Goal: Ask a question

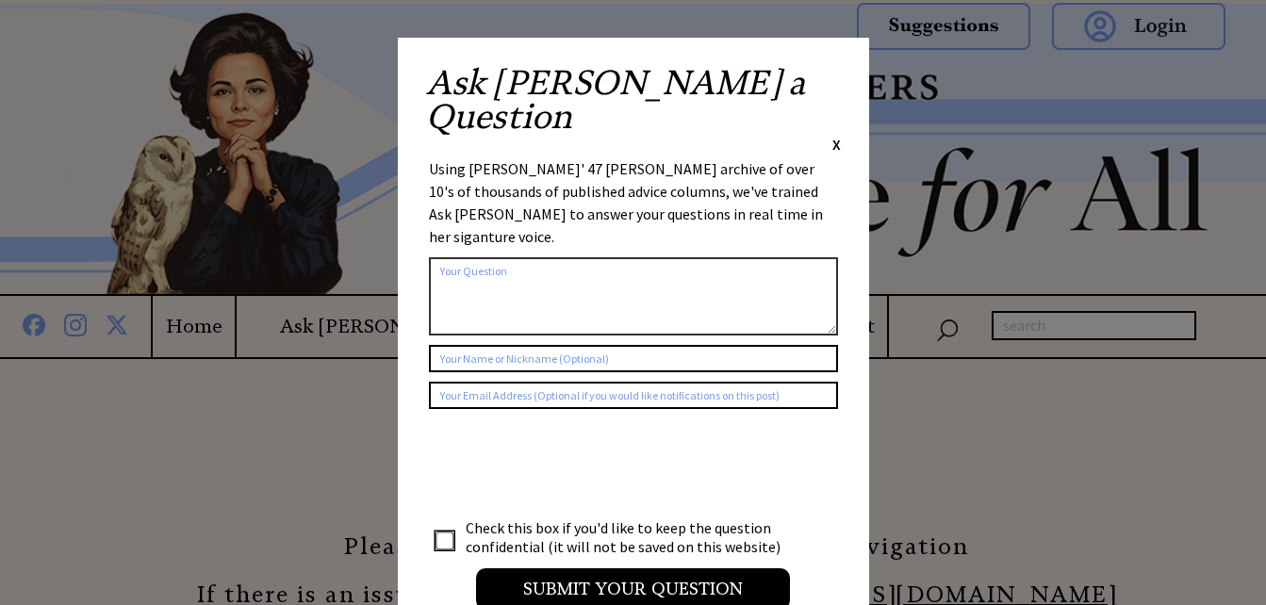
click at [459, 257] on textarea at bounding box center [633, 296] width 409 height 78
type textarea "What can I do about my pot smoking next door neighbors?"
click at [485, 345] on input "text" at bounding box center [633, 358] width 409 height 27
type input "[PERSON_NAME]"
click at [494, 382] on input "text" at bounding box center [633, 395] width 409 height 27
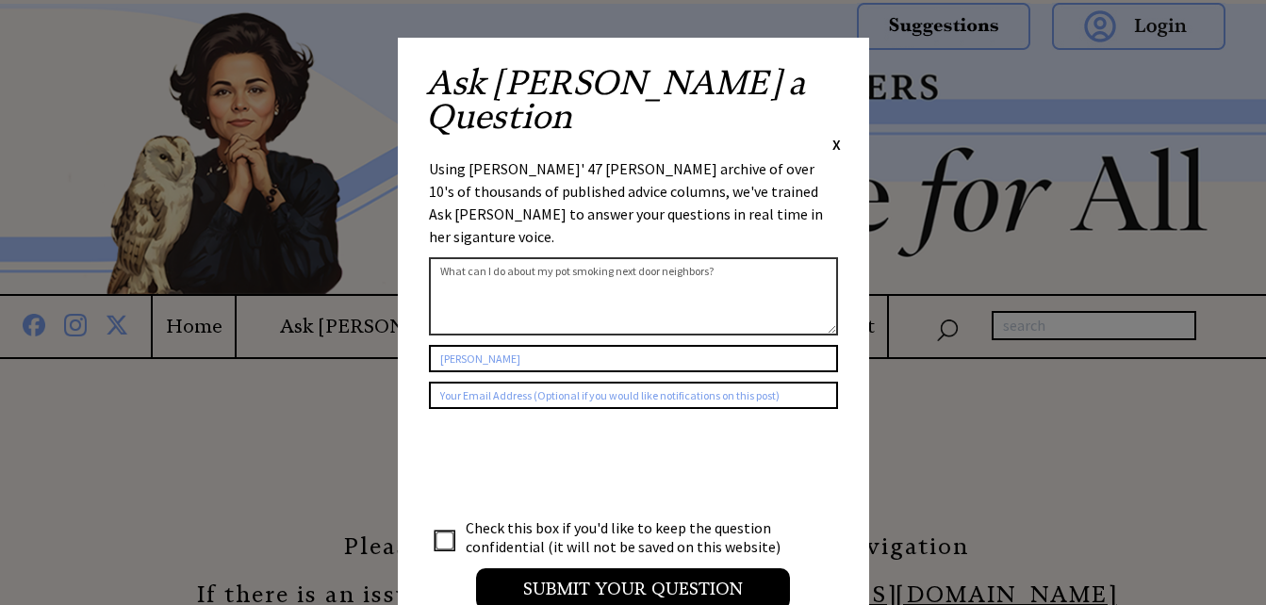
type input "[EMAIL_ADDRESS][DOMAIN_NAME]"
click at [719, 257] on textarea "What can I do about my pot smoking next door neighbors?" at bounding box center [633, 296] width 409 height 78
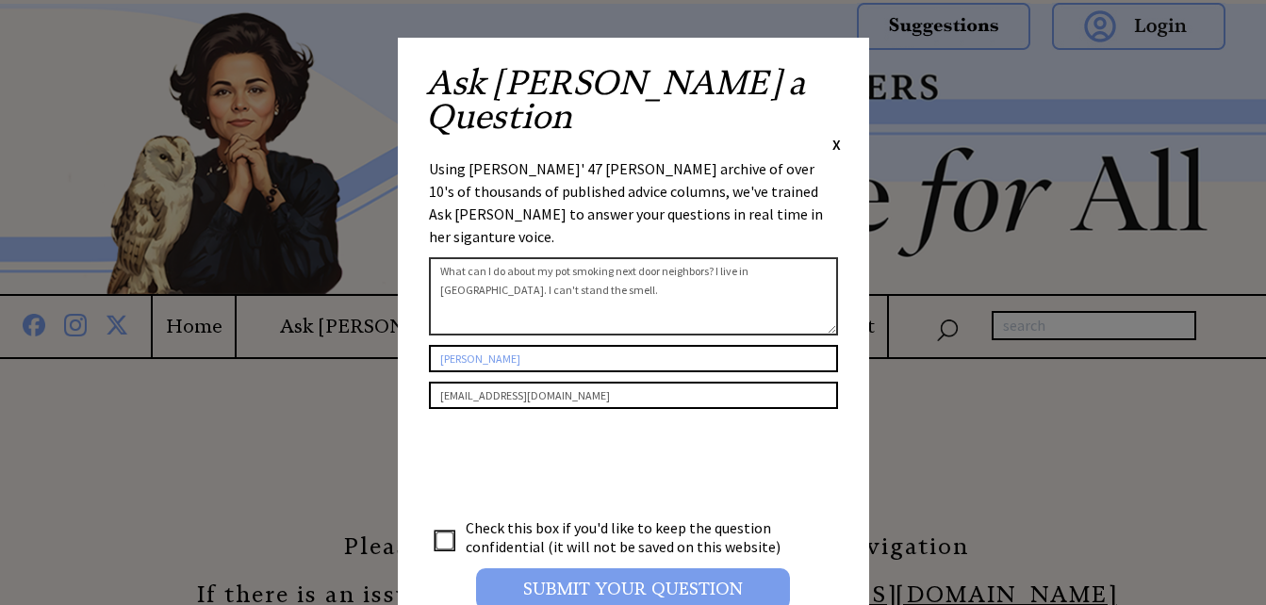
type textarea "What can I do about my pot smoking next door neighbors? I live in [GEOGRAPHIC_D…"
click at [651, 569] on input "Submit your Question" at bounding box center [633, 589] width 314 height 41
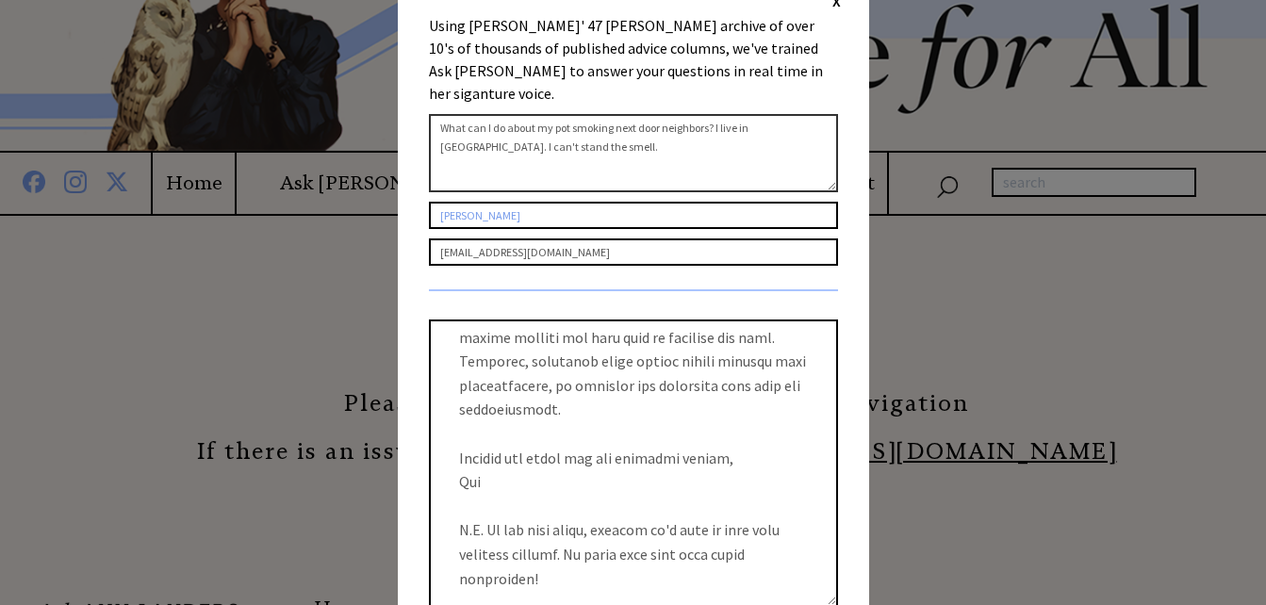
scroll to position [144, 0]
click at [735, 238] on input "[EMAIL_ADDRESS][DOMAIN_NAME]" at bounding box center [633, 251] width 409 height 27
click at [848, 293] on div "Ask [PERSON_NAME] a Question X Using [PERSON_NAME]' 47 [PERSON_NAME] archive of…" at bounding box center [633, 365] width 471 height 944
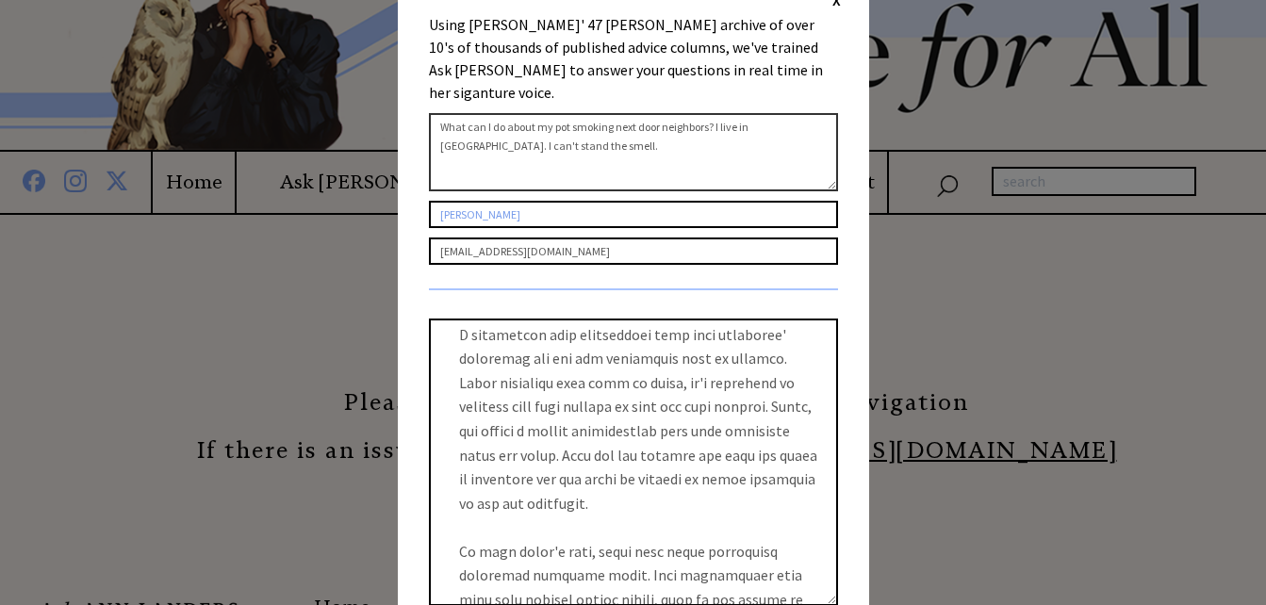
scroll to position [0, 0]
